Goal: Transaction & Acquisition: Purchase product/service

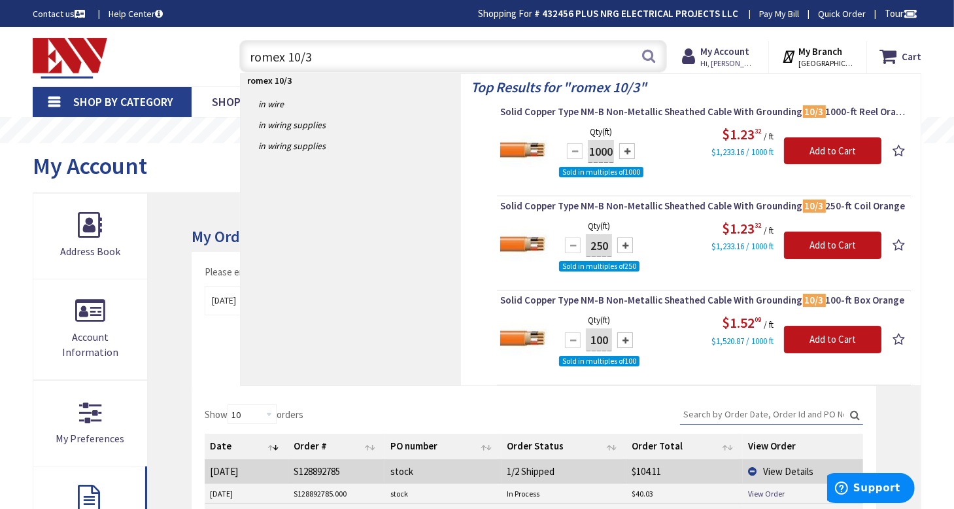
drag, startPoint x: 322, startPoint y: 58, endPoint x: 226, endPoint y: 52, distance: 96.9
click at [226, 52] on div "romex 10/3 romex 10/3 Search" at bounding box center [450, 56] width 455 height 42
type input "firex"
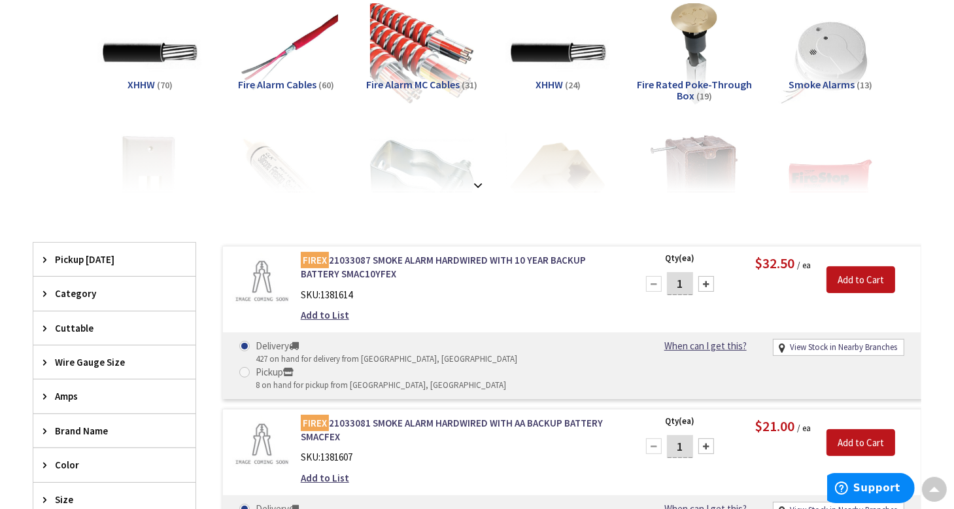
drag, startPoint x: 692, startPoint y: 281, endPoint x: 676, endPoint y: 283, distance: 15.8
click at [676, 283] on input "1" at bounding box center [680, 283] width 26 height 23
type input "3"
click at [869, 280] on input "Add to Cart" at bounding box center [861, 279] width 69 height 27
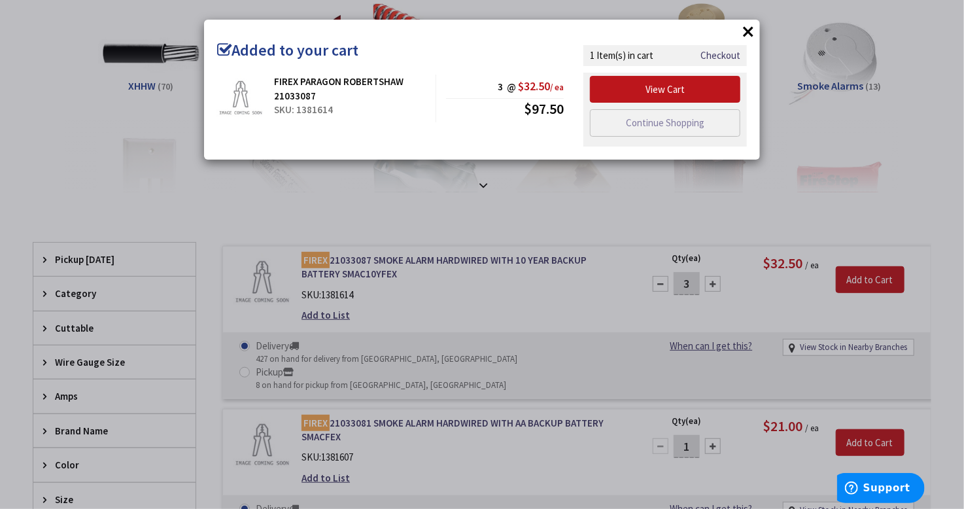
click at [749, 28] on button "×" at bounding box center [748, 32] width 20 height 20
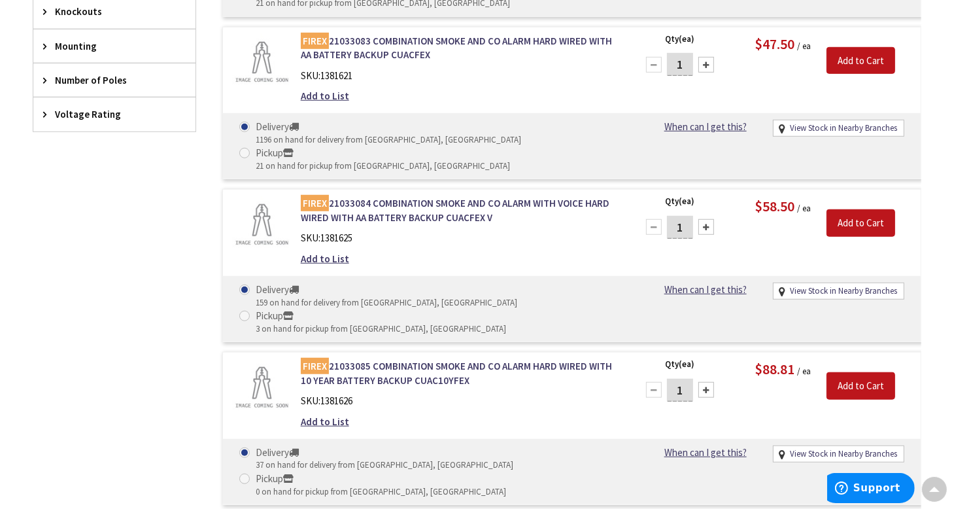
scroll to position [916, 0]
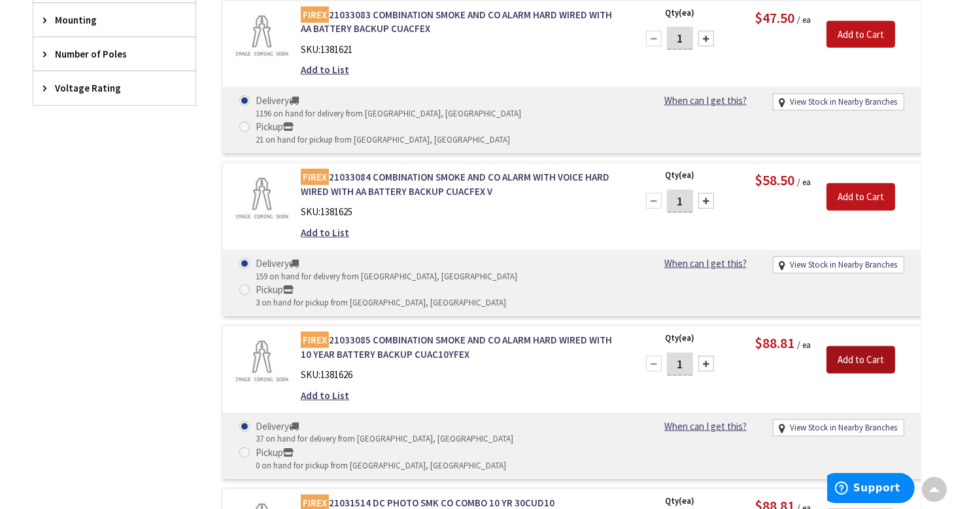
click at [859, 346] on input "Add to Cart" at bounding box center [861, 359] width 69 height 27
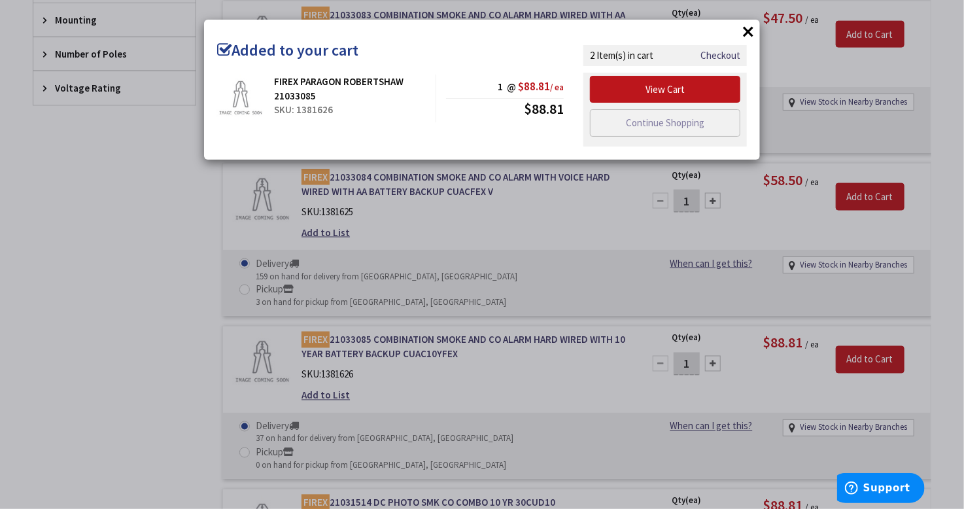
click at [458, 230] on div "× Added to your cart FIREX PARAGON ROBERTSHAW 21033085 SKU: 1381626 1 @ $88.81 …" at bounding box center [482, 254] width 964 height 509
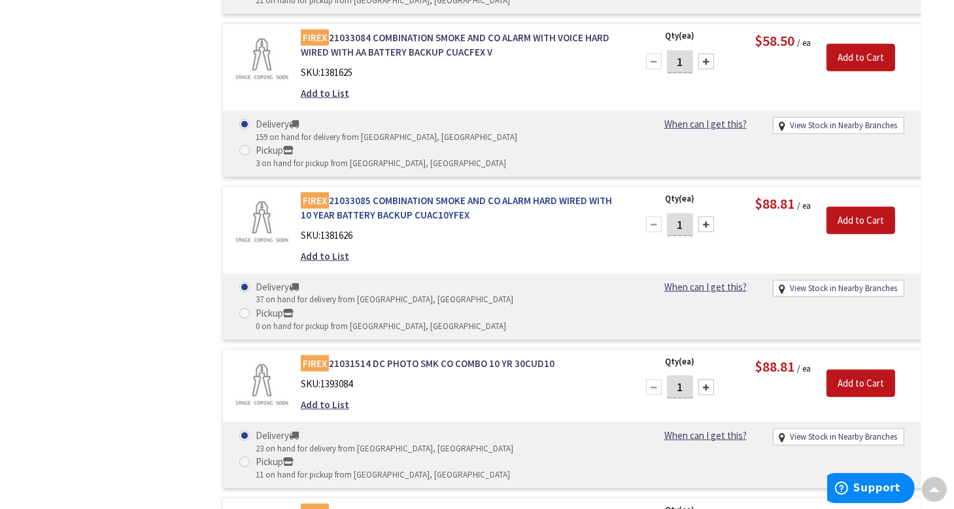
scroll to position [1047, 0]
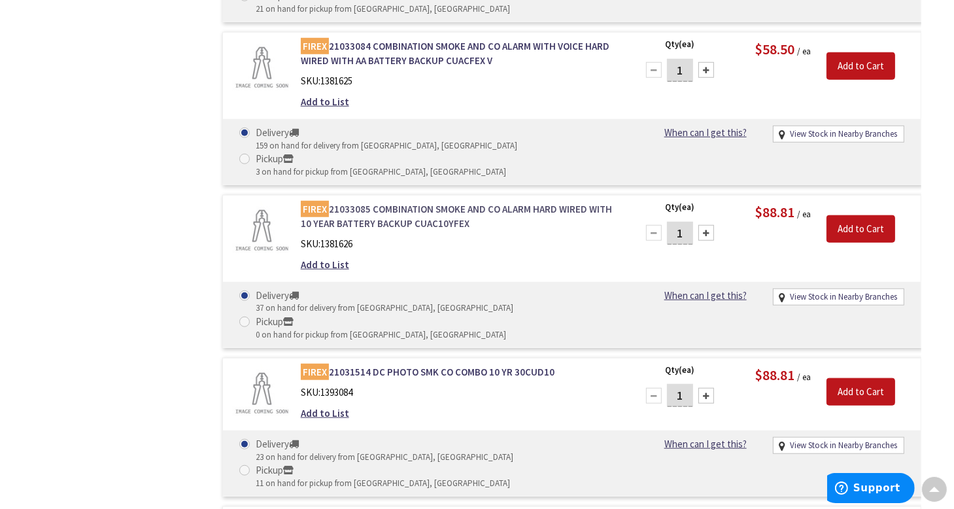
click at [434, 202] on link "FIREX 21033085 COMBINATION SMOKE AND CO ALARM HARD WIRED WITH 10 YEAR BATTERY B…" at bounding box center [461, 216] width 320 height 28
